Goal: Task Accomplishment & Management: Manage account settings

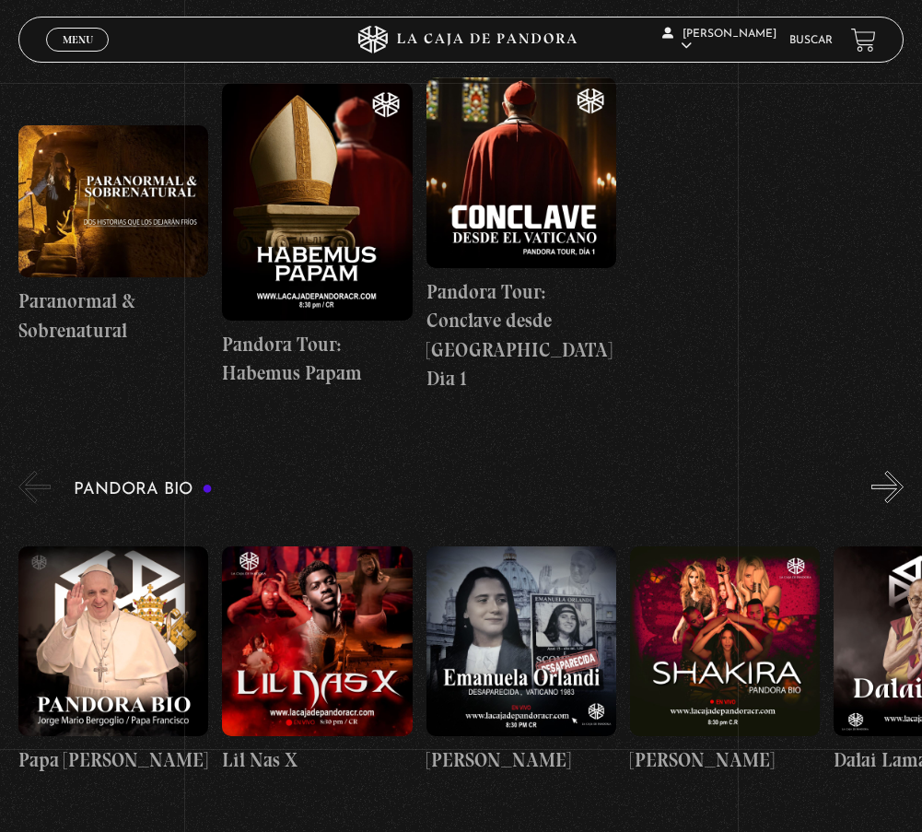
scroll to position [1289, 0]
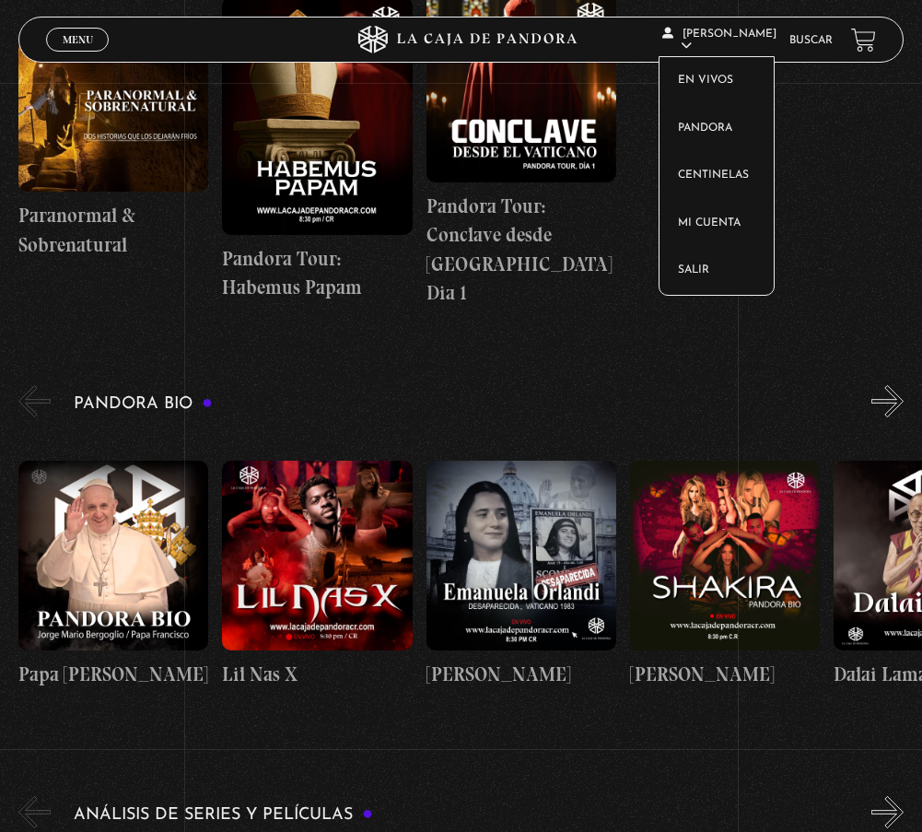
click at [692, 43] on icon at bounding box center [686, 45] width 11 height 11
click at [746, 169] on link "Centinelas" at bounding box center [716, 176] width 114 height 48
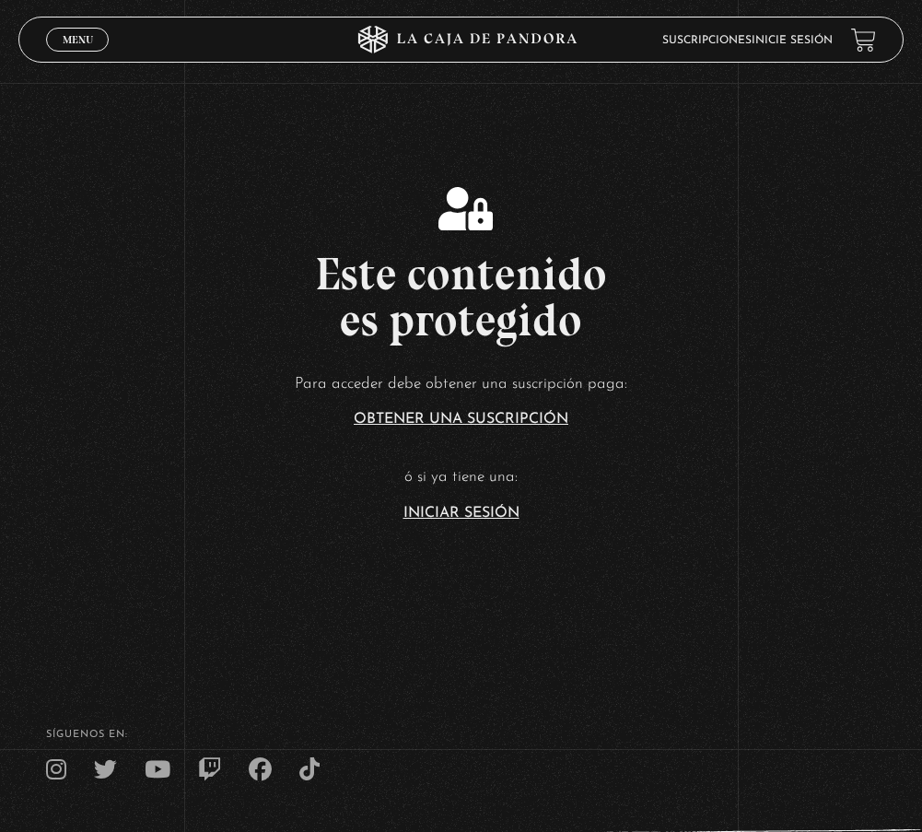
click at [495, 514] on link "Iniciar Sesión" at bounding box center [461, 513] width 116 height 15
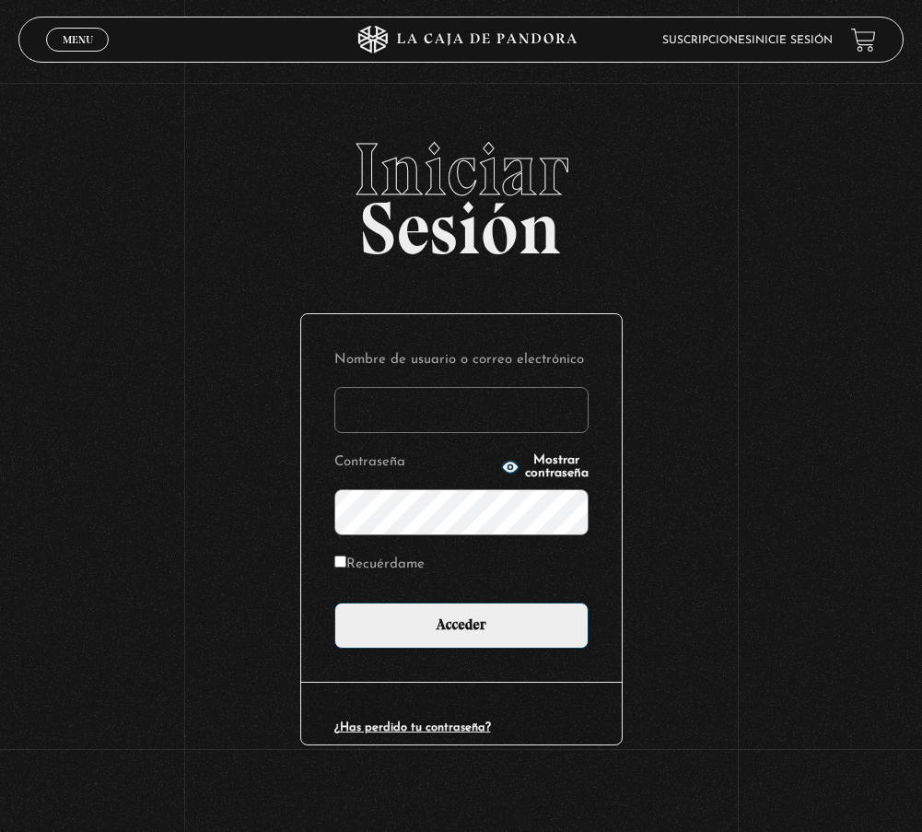
click at [480, 420] on input "Nombre de usuario o correo electrónico" at bounding box center [461, 410] width 254 height 46
type input "Macha"
click at [344, 559] on input "Recuérdame" at bounding box center [340, 561] width 12 height 12
checkbox input "true"
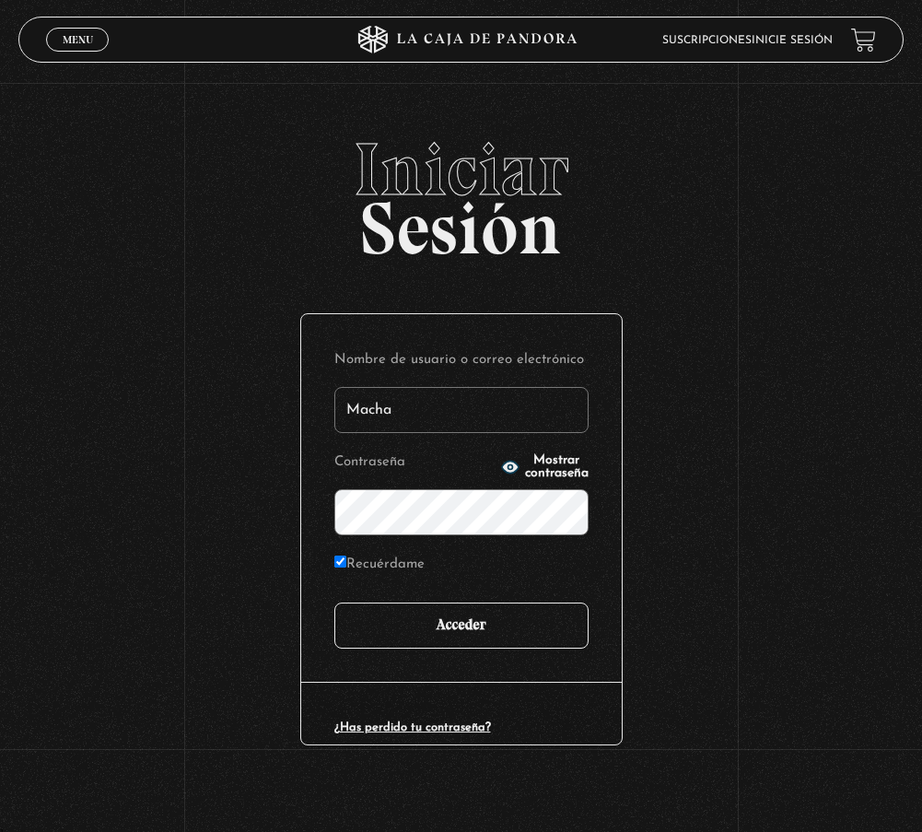
click at [460, 619] on input "Acceder" at bounding box center [461, 625] width 254 height 46
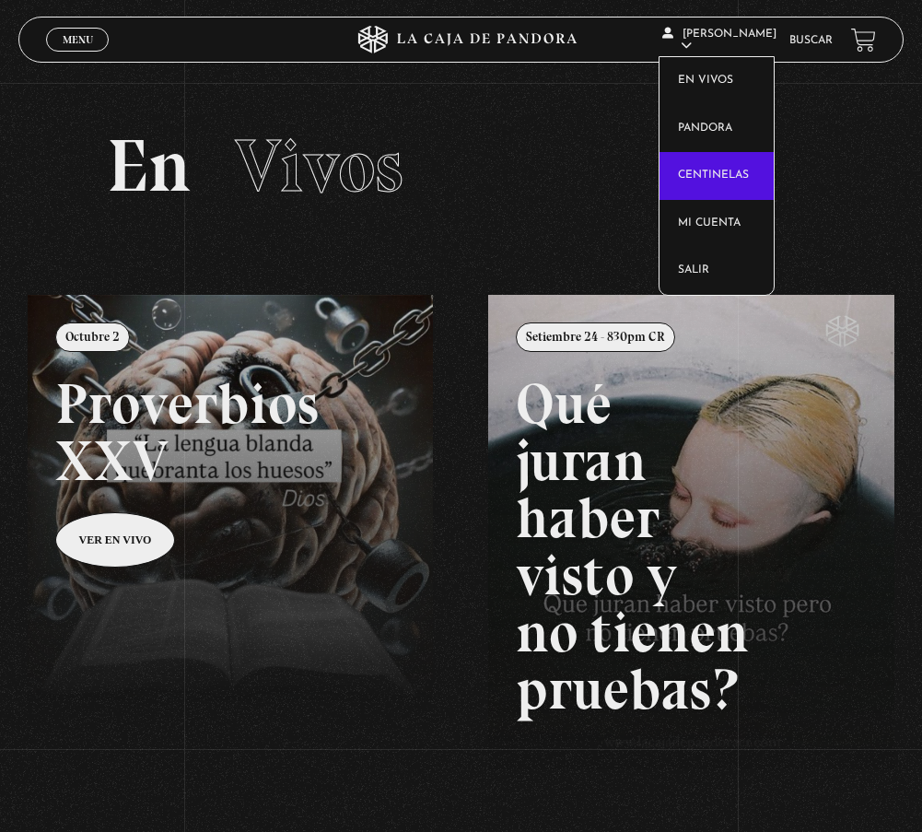
click at [747, 171] on link "Centinelas" at bounding box center [716, 176] width 114 height 48
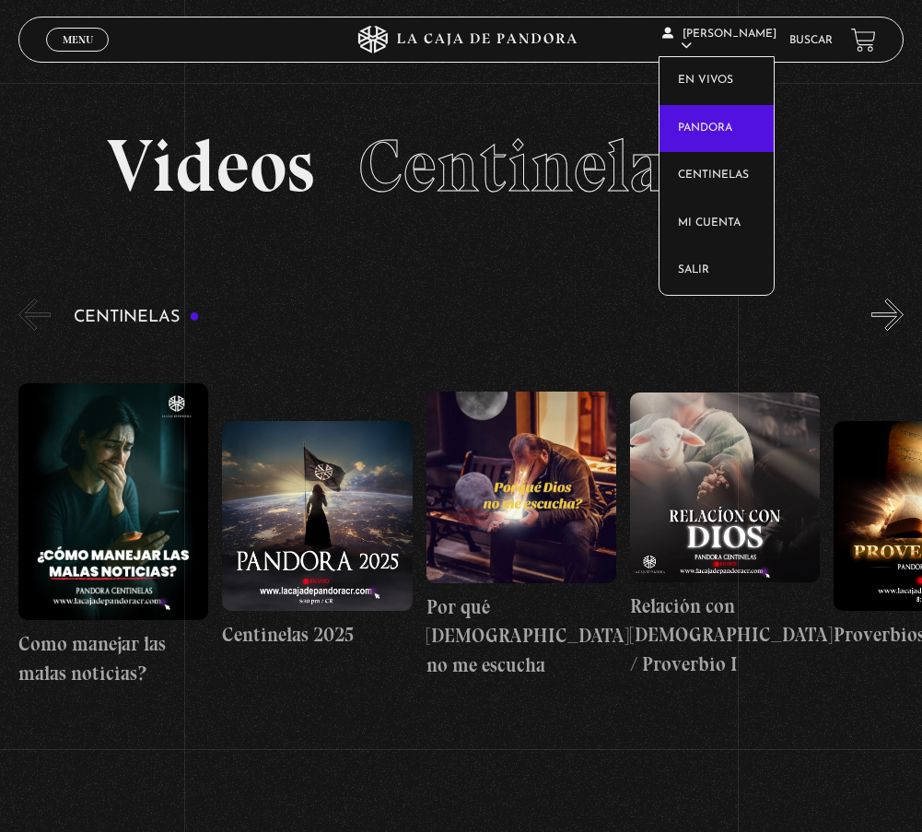
click at [718, 126] on link "Pandora" at bounding box center [716, 129] width 114 height 48
